Goal: Task Accomplishment & Management: Complete application form

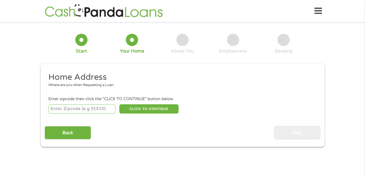
click at [104, 108] on input "number" at bounding box center [81, 108] width 67 height 9
type input "29625"
click at [164, 128] on div "Back Next" at bounding box center [183, 130] width 276 height 17
click at [157, 107] on button "CLICK TO CONTINUE" at bounding box center [148, 108] width 59 height 9
type input "29625"
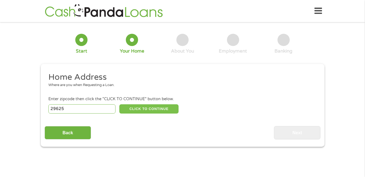
type input "[PERSON_NAME]"
select select "[US_STATE]"
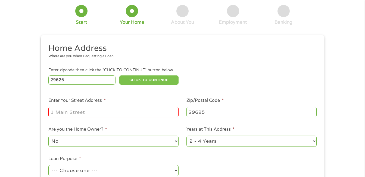
scroll to position [33, 0]
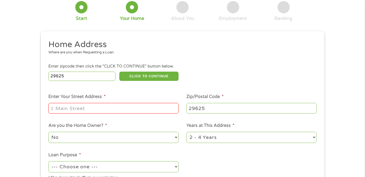
click at [146, 107] on input "Enter Your Street Address *" at bounding box center [113, 108] width 130 height 10
type input "[STREET_ADDRESS][PERSON_NAME]"
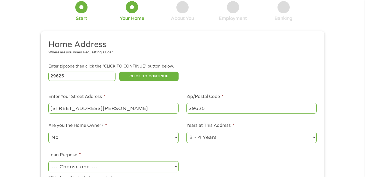
click at [176, 137] on select "No Yes" at bounding box center [113, 137] width 130 height 11
select select "yes"
click at [48, 132] on select "No Yes" at bounding box center [113, 137] width 130 height 11
click at [314, 137] on select "1 Year or less 1 - 2 Years 2 - 4 Years Over 4 Years" at bounding box center [252, 137] width 130 height 11
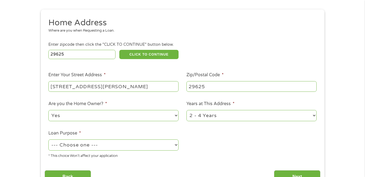
scroll to position [65, 0]
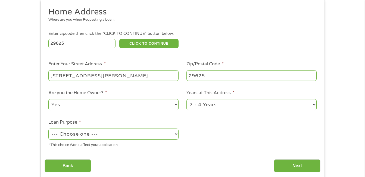
click at [315, 104] on select "1 Year or less 1 - 2 Years 2 - 4 Years Over 4 Years" at bounding box center [252, 104] width 130 height 11
select select "60months"
click at [187, 99] on select "1 Year or less 1 - 2 Years 2 - 4 Years Over 4 Years" at bounding box center [252, 104] width 130 height 11
click at [176, 135] on select "--- Choose one --- Pay Bills Debt Consolidation Home Improvement Major Purchase…" at bounding box center [113, 133] width 130 height 11
select select "paybills"
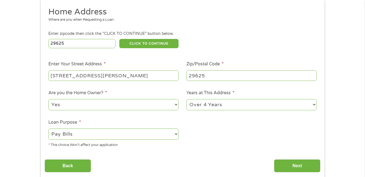
click at [48, 128] on select "--- Choose one --- Pay Bills Debt Consolidation Home Improvement Major Purchase…" at bounding box center [113, 133] width 130 height 11
click at [295, 165] on input "Next" at bounding box center [297, 165] width 47 height 13
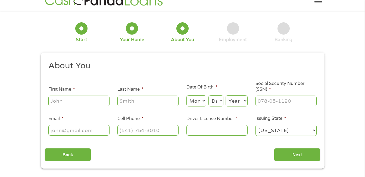
scroll to position [0, 0]
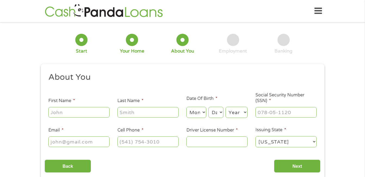
click at [70, 112] on input "First Name *" at bounding box center [78, 112] width 61 height 10
type input "[PERSON_NAME]"
select select "7"
select select "30"
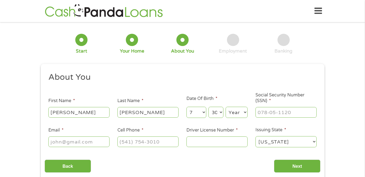
select select "1946"
type input "[EMAIL_ADDRESS][DOMAIN_NAME]"
type input "[PHONE_NUMBER]"
click at [301, 112] on input "Social Security Number (SSN) *" at bounding box center [286, 112] width 61 height 10
type input "249-74-8363"
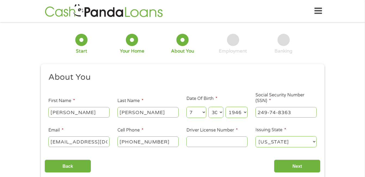
click at [164, 141] on input "[PHONE_NUMBER]" at bounding box center [148, 141] width 61 height 10
type input "[PHONE_NUMBER]"
click at [199, 143] on input "Driver License Number *" at bounding box center [217, 141] width 61 height 10
click at [220, 142] on input "004838273" at bounding box center [217, 141] width 61 height 10
type input "004838273"
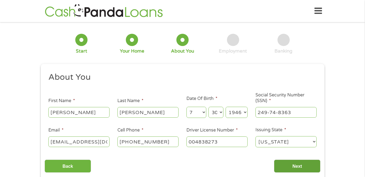
click at [284, 163] on input "Next" at bounding box center [297, 165] width 47 height 13
click at [221, 112] on select "Day 1 2 3 4 5 6 7 8 9 10 11 12 13 14 15 16 17 18 19 20 21 22 23 24 25 26 27 28 …" at bounding box center [216, 112] width 15 height 11
click at [209, 107] on select "Day 1 2 3 4 5 6 7 8 9 10 11 12 13 14 15 16 17 18 19 20 21 22 23 24 25 26 27 28 …" at bounding box center [216, 112] width 15 height 11
click at [203, 112] on select "Month 1 2 3 4 5 6 7 8 9 10 11 12" at bounding box center [197, 112] width 20 height 11
click at [175, 86] on ul "About You This field is hidden when viewing the form Title * --- Choose one ---…" at bounding box center [183, 112] width 276 height 80
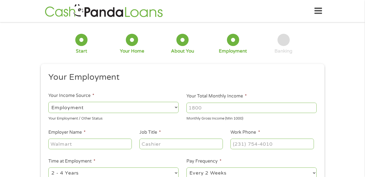
scroll to position [2, 2]
click at [176, 107] on select "--- Choose one --- Employment [DEMOGRAPHIC_DATA] Benefits" at bounding box center [113, 107] width 130 height 11
select select "selfEmployed"
click at [48, 102] on select "--- Choose one --- Employment [DEMOGRAPHIC_DATA] Benefits" at bounding box center [113, 107] width 130 height 11
click at [213, 108] on input "Your Total Monthly Income *" at bounding box center [252, 108] width 130 height 10
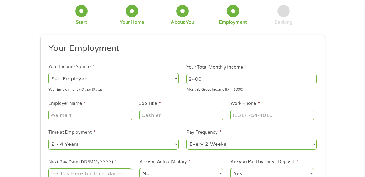
scroll to position [33, 0]
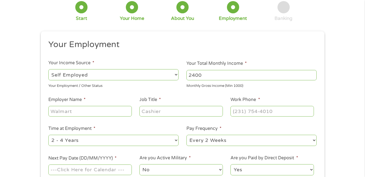
type input "2400"
click at [169, 112] on input "Job Title *" at bounding box center [181, 111] width 83 height 10
type input "delivery"
click at [249, 112] on input "Work Phone *" at bounding box center [272, 111] width 83 height 10
type input "[PHONE_NUMBER]"
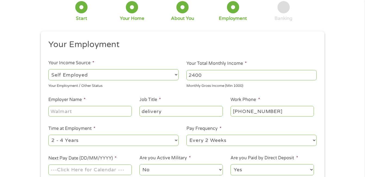
click at [176, 141] on select "--- Choose one --- 1 Year or less 1 - 2 Years 2 - 4 Years Over 4 Years" at bounding box center [113, 140] width 130 height 11
click at [314, 140] on select "--- Choose one --- Every 2 Weeks Every Week Monthly Semi-Monthly" at bounding box center [252, 140] width 130 height 11
select select "weekly"
click at [187, 135] on select "--- Choose one --- Every 2 Weeks Every Week Monthly Semi-Monthly" at bounding box center [252, 140] width 130 height 11
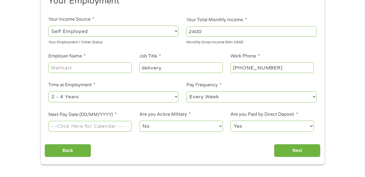
scroll to position [87, 0]
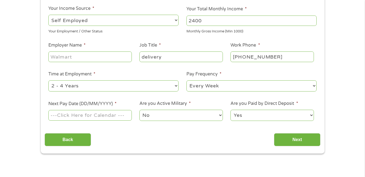
click at [116, 115] on input "Next Pay Date (DD/MM/YYYY) *" at bounding box center [89, 115] width 83 height 10
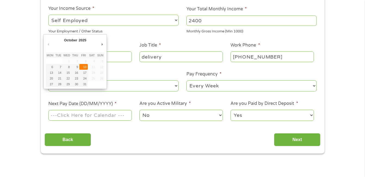
type input "[DATE]"
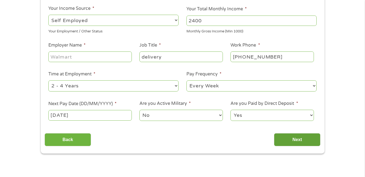
click at [283, 135] on input "Next" at bounding box center [297, 139] width 47 height 13
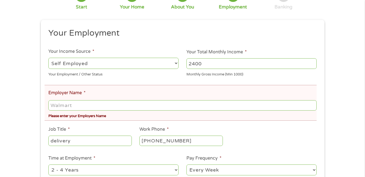
scroll to position [65, 0]
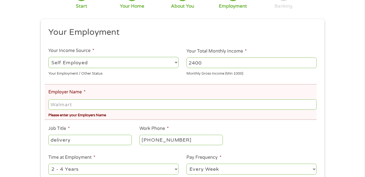
click at [88, 103] on input "Employer Name *" at bounding box center [182, 104] width 268 height 10
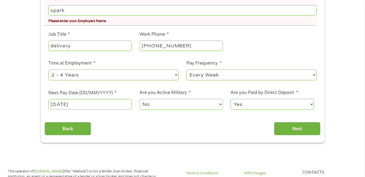
scroll to position [163, 0]
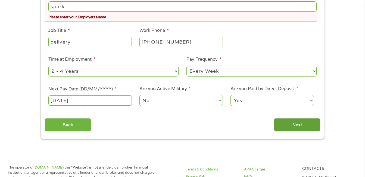
type input "spark"
click at [295, 124] on input "Next" at bounding box center [297, 124] width 47 height 13
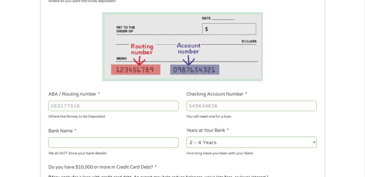
scroll to position [87, 0]
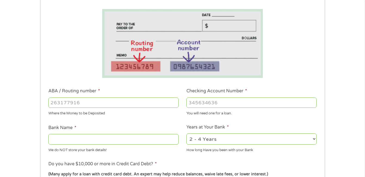
click at [121, 103] on input "ABA / Routing number *" at bounding box center [113, 102] width 130 height 10
type input "053207766"
type input "[PERSON_NAME] FARGO BANK"
type input "053207766"
click at [223, 102] on input "Checking Account Number *" at bounding box center [252, 102] width 130 height 10
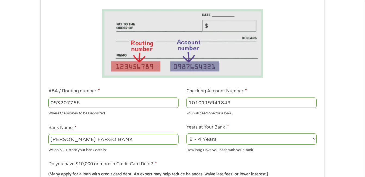
type input "1010115941849"
click at [314, 139] on select "2 - 4 Years 6 - 12 Months 1 - 2 Years Over 4 Years" at bounding box center [252, 138] width 130 height 11
select select "60months"
click at [187, 133] on select "2 - 4 Years 6 - 12 Months 1 - 2 Years Over 4 Years" at bounding box center [252, 138] width 130 height 11
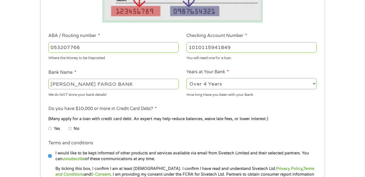
scroll to position [152, 0]
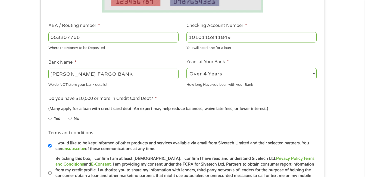
click at [71, 118] on input "No" at bounding box center [70, 118] width 3 height 9
radio input "true"
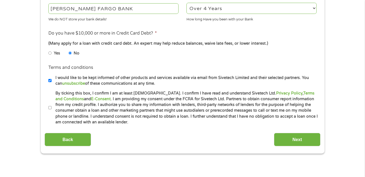
scroll to position [229, 0]
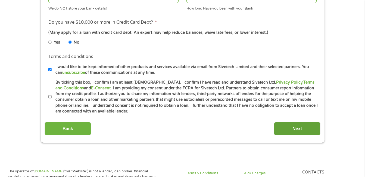
click at [296, 126] on input "Next" at bounding box center [297, 128] width 47 height 13
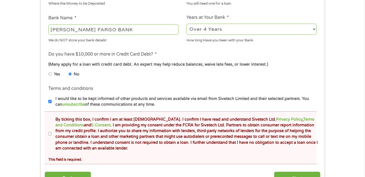
scroll to position [218, 0]
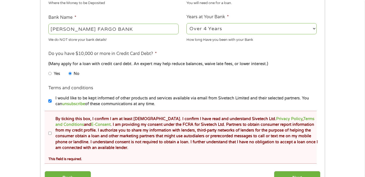
click at [48, 133] on input "By ticking this box, I confirm I am at least [DEMOGRAPHIC_DATA]. I confirm I ha…" at bounding box center [49, 133] width 3 height 9
checkbox input "true"
click at [284, 172] on input "Next" at bounding box center [297, 177] width 47 height 13
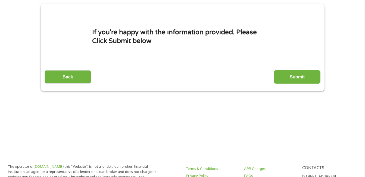
scroll to position [0, 0]
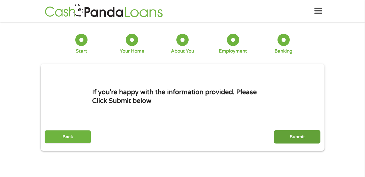
click at [299, 133] on input "Submit" at bounding box center [297, 136] width 47 height 13
